Goal: Navigation & Orientation: Find specific page/section

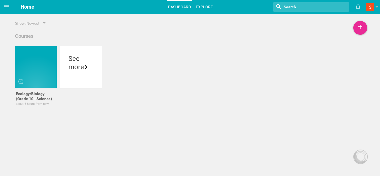
click at [203, 11] on link "Explore" at bounding box center [204, 7] width 19 height 12
